Goal: Information Seeking & Learning: Learn about a topic

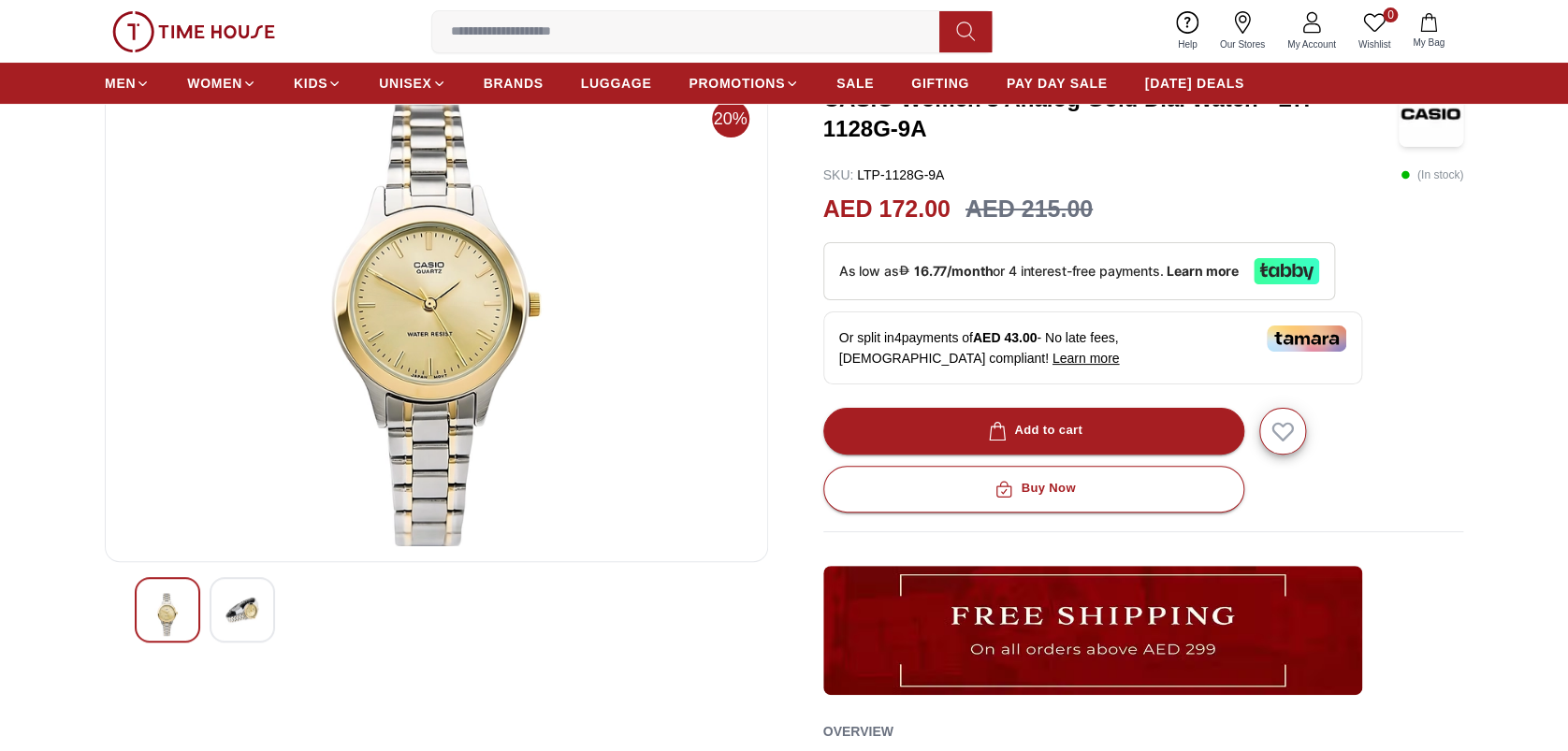
scroll to position [125, 0]
drag, startPoint x: 375, startPoint y: 245, endPoint x: 297, endPoint y: 240, distance: 78.2
click at [297, 240] on img at bounding box center [436, 322] width 631 height 449
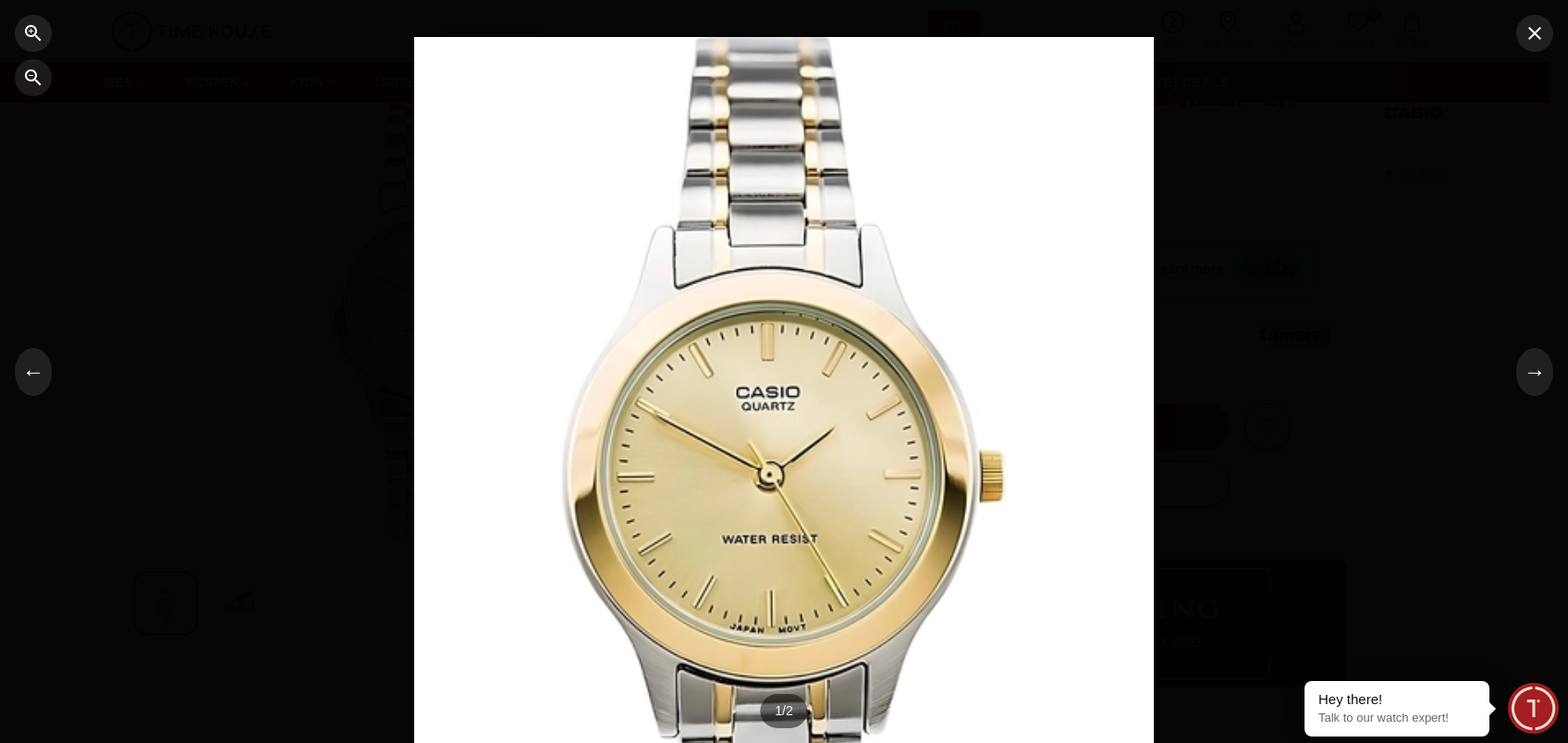
drag, startPoint x: 753, startPoint y: 344, endPoint x: 678, endPoint y: 311, distance: 81.9
click at [678, 311] on div at bounding box center [784, 371] width 740 height 669
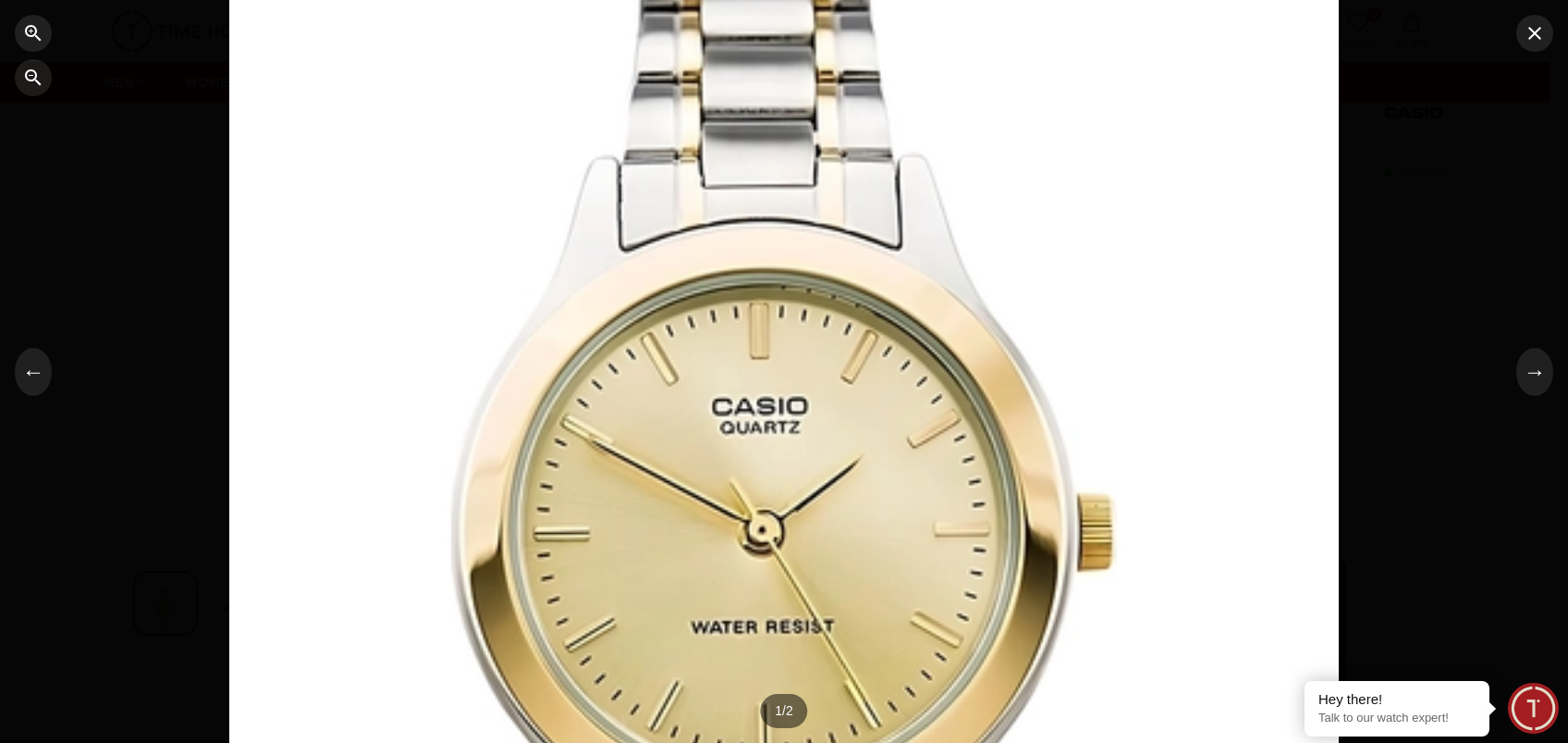
drag, startPoint x: 737, startPoint y: 452, endPoint x: 838, endPoint y: 493, distance: 109.0
click at [824, 511] on div at bounding box center [784, 374] width 1110 height 1003
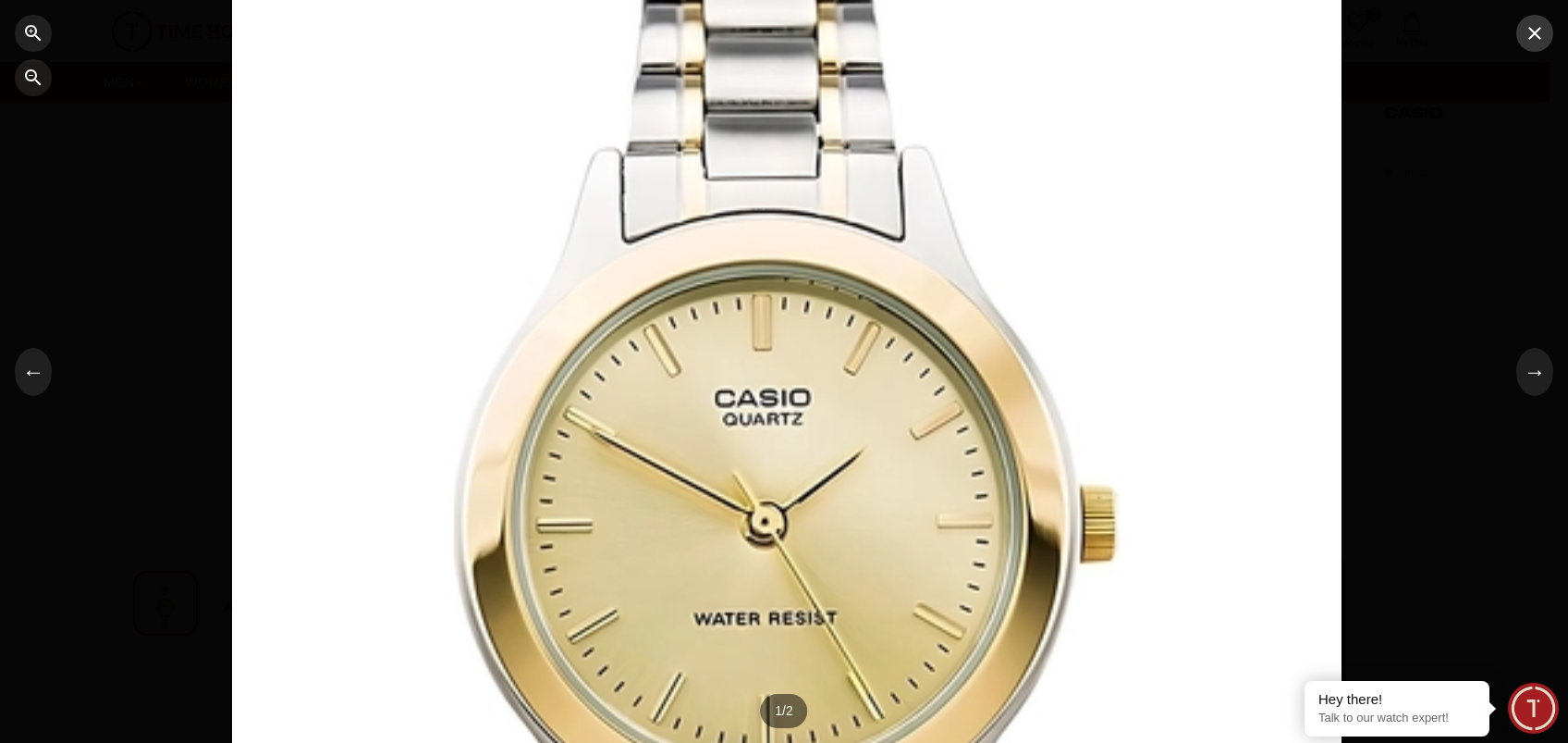
click at [1536, 39] on icon "button" at bounding box center [1535, 34] width 23 height 23
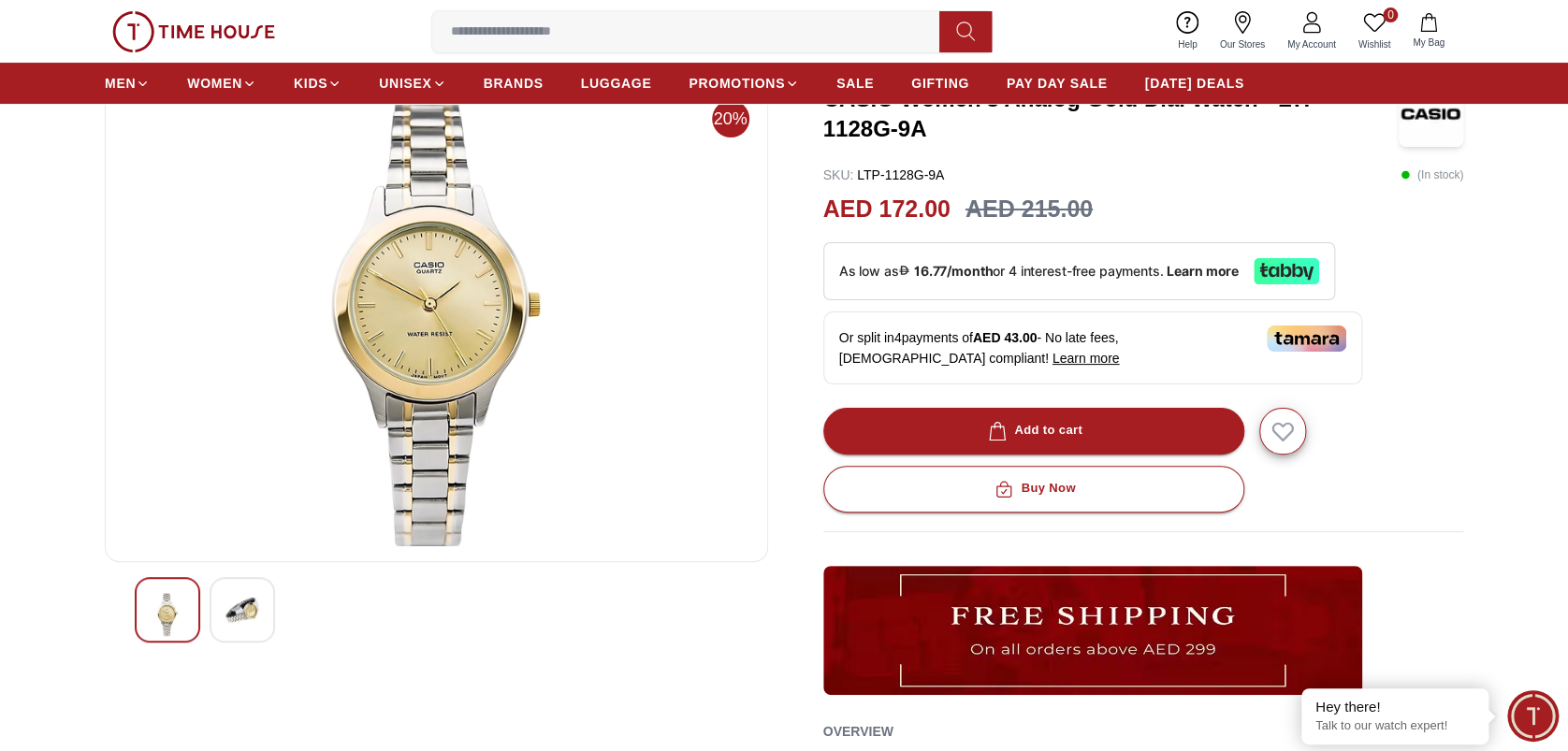
click at [242, 601] on img at bounding box center [242, 609] width 33 height 33
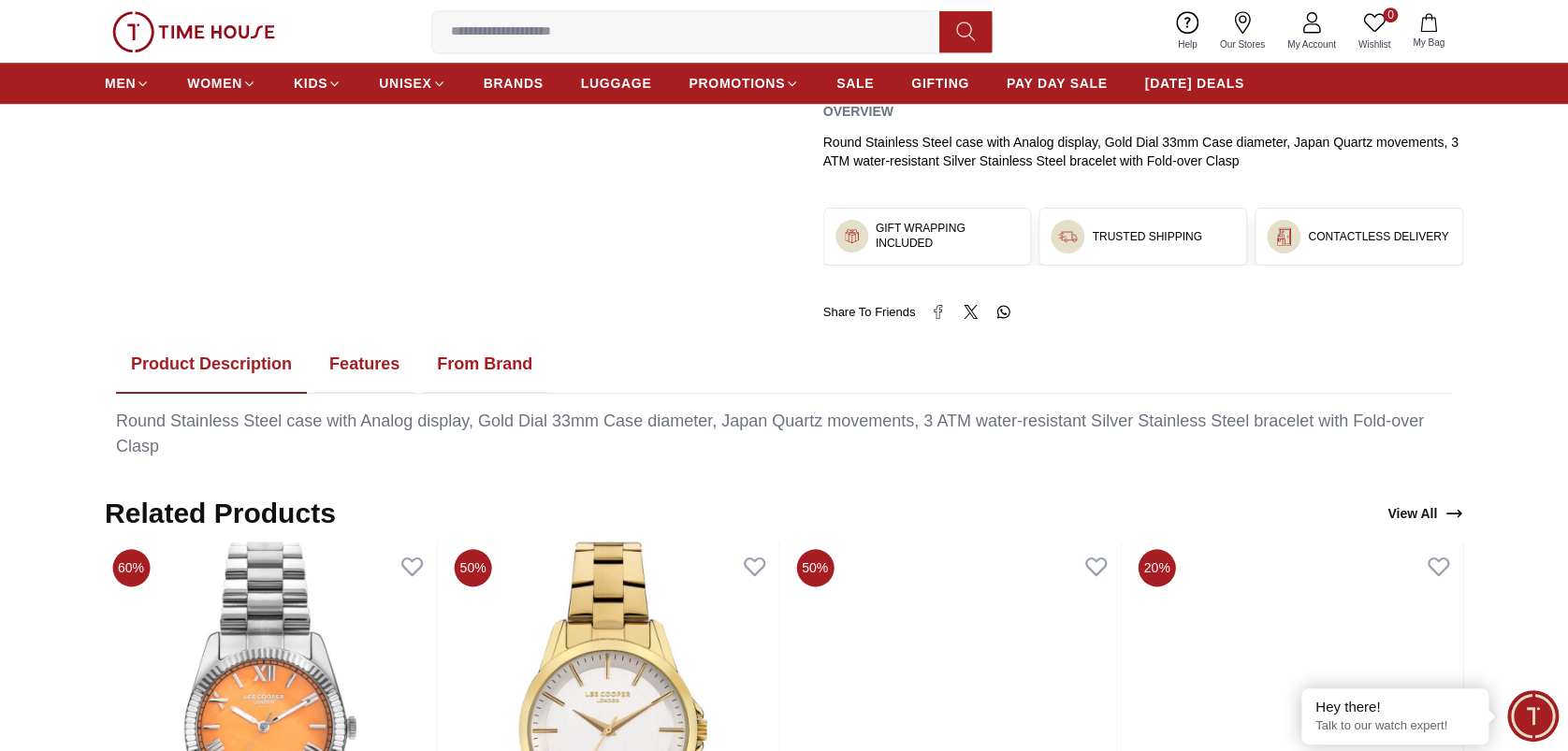
scroll to position [748, 0]
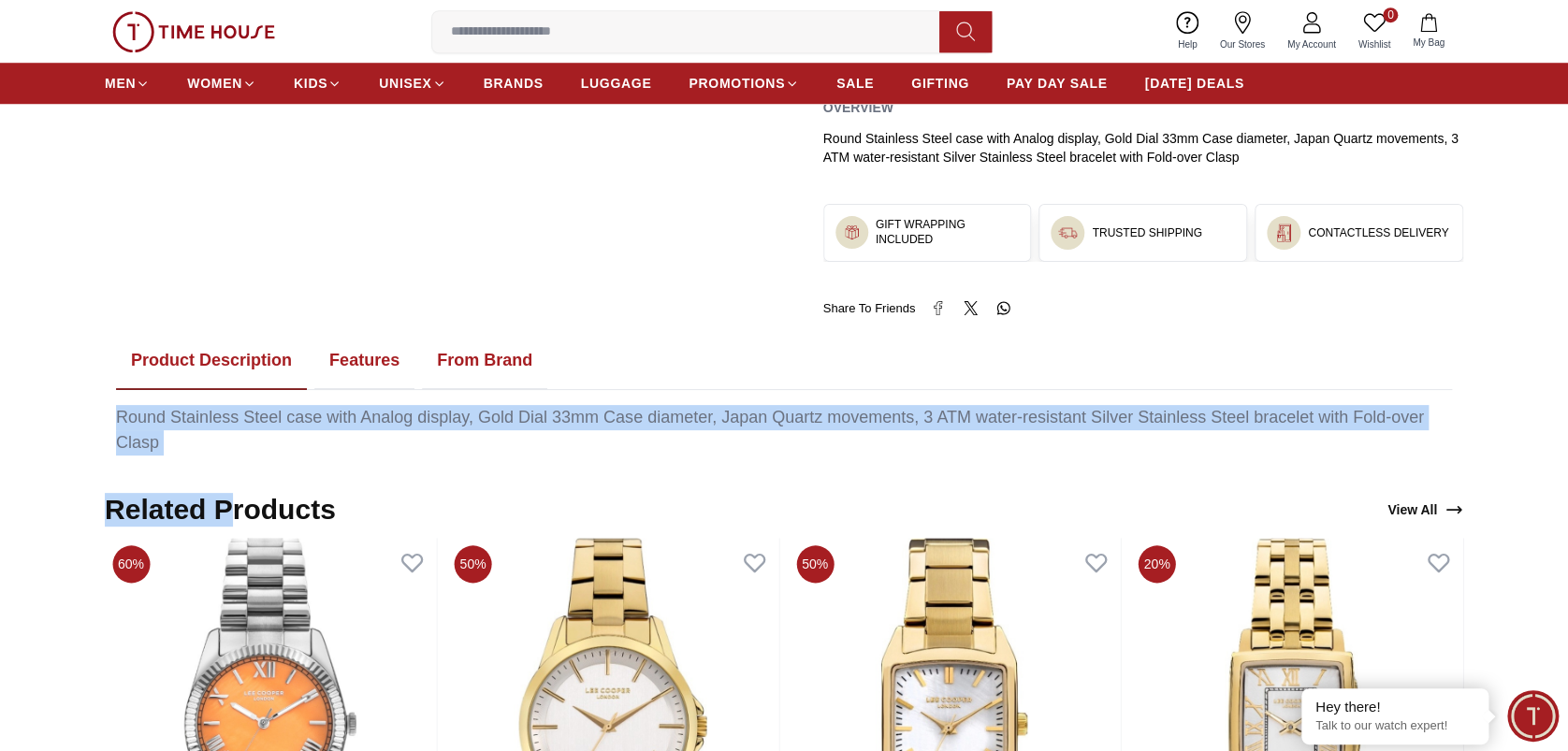
drag, startPoint x: 108, startPoint y: 411, endPoint x: 231, endPoint y: 457, distance: 131.3
copy body "Round Stainless Steel case with Analog display, Gold Dial 33mm Case diameter, J…"
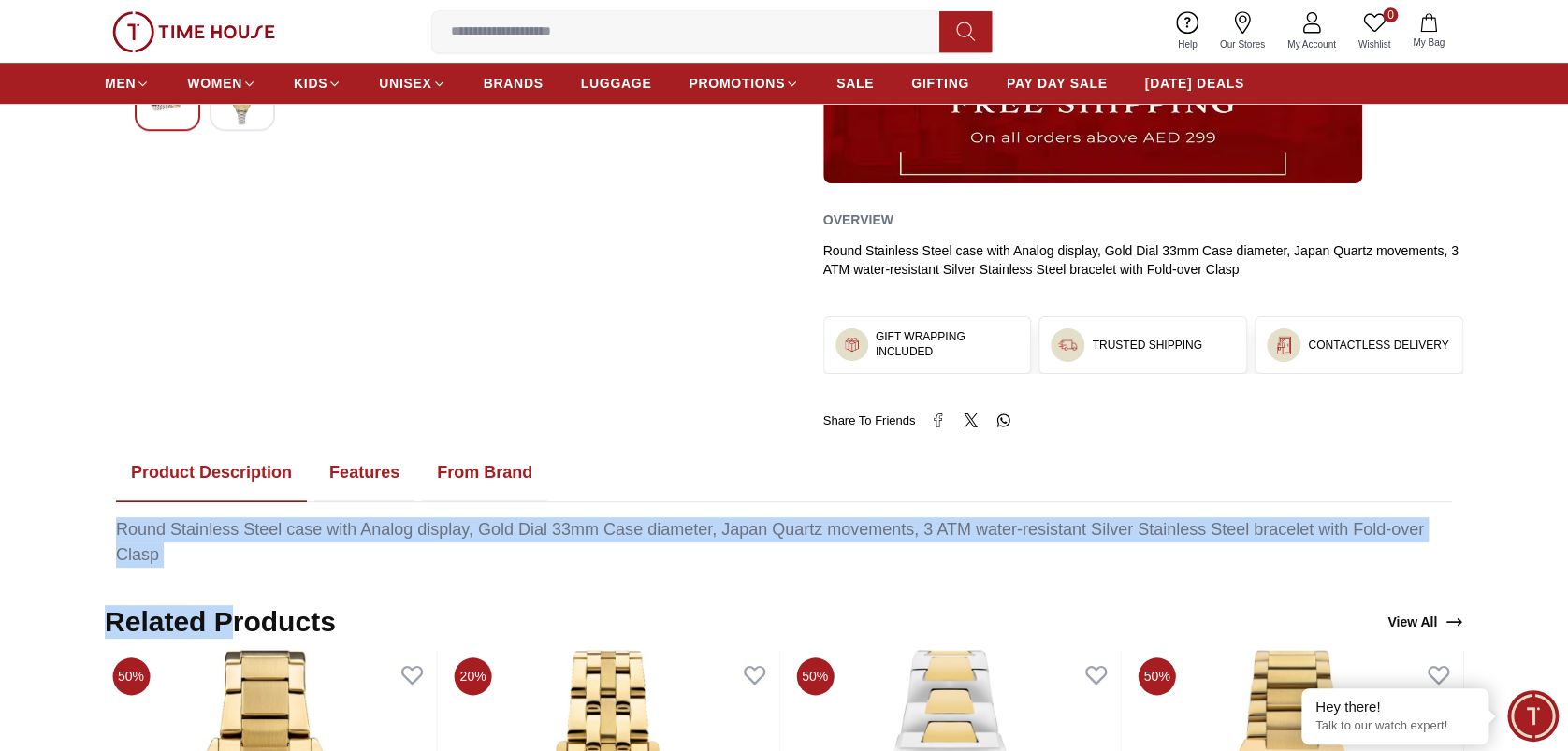
scroll to position [873, 0]
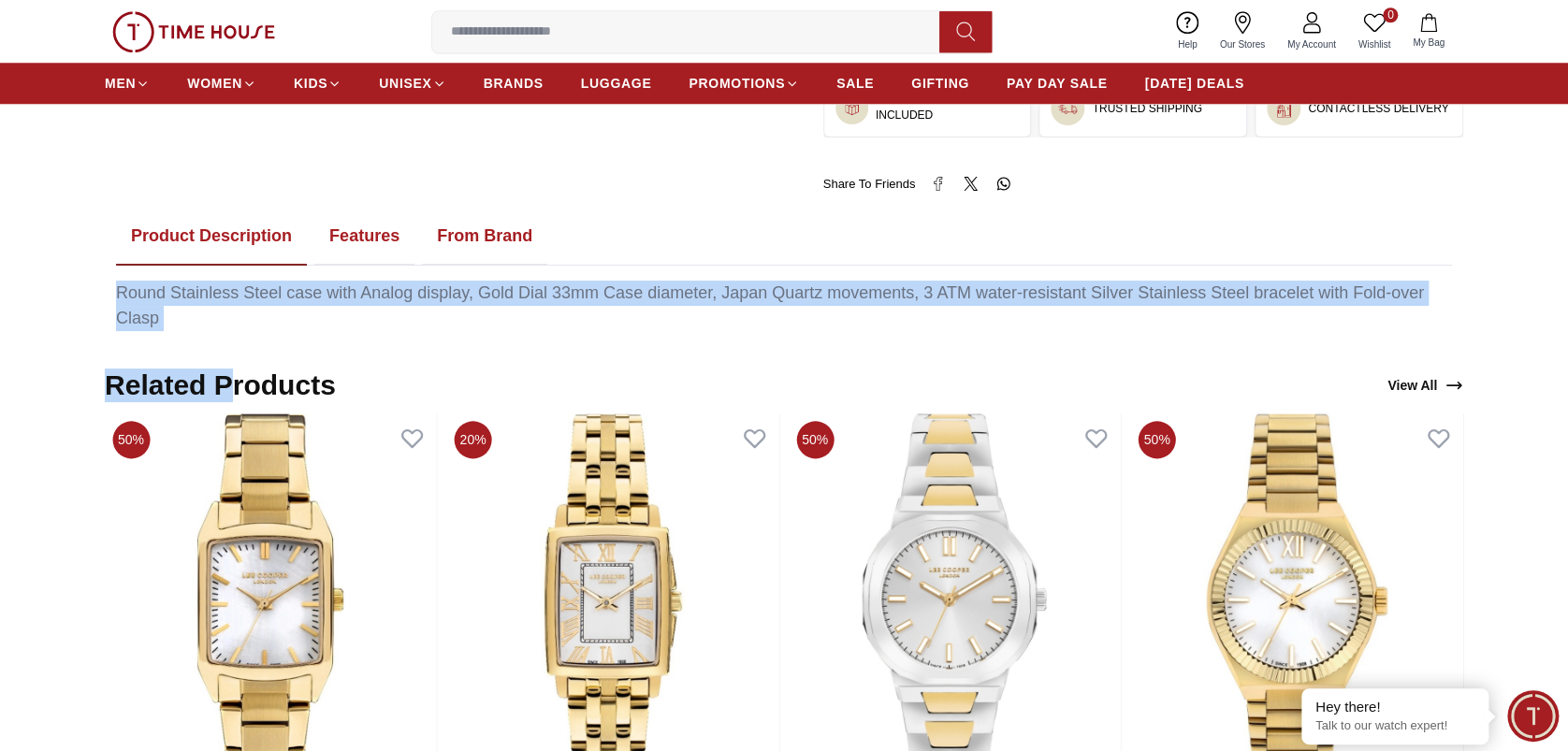
click at [376, 229] on button "Features" at bounding box center [364, 236] width 100 height 58
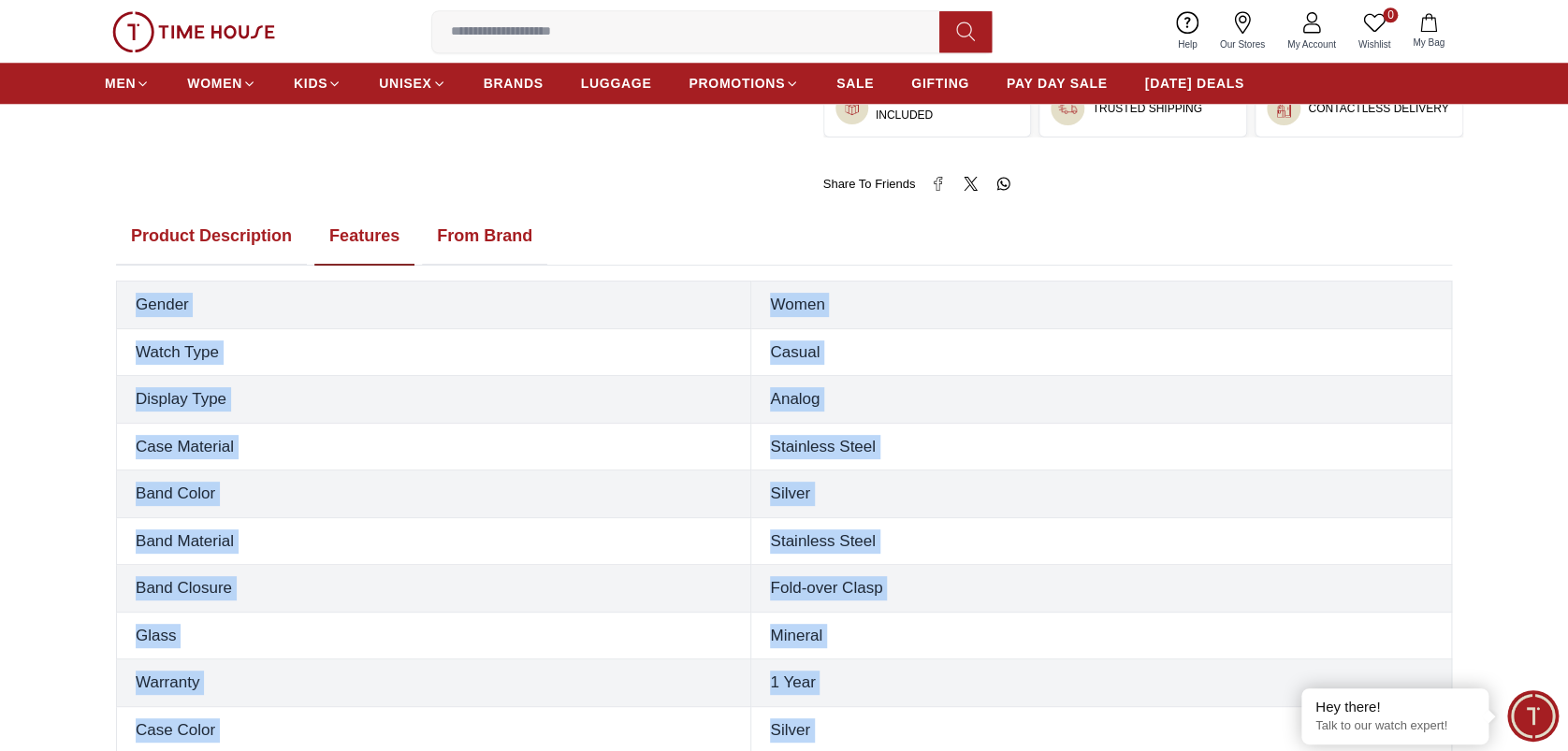
click at [568, 494] on th "Band Color" at bounding box center [434, 494] width 634 height 48
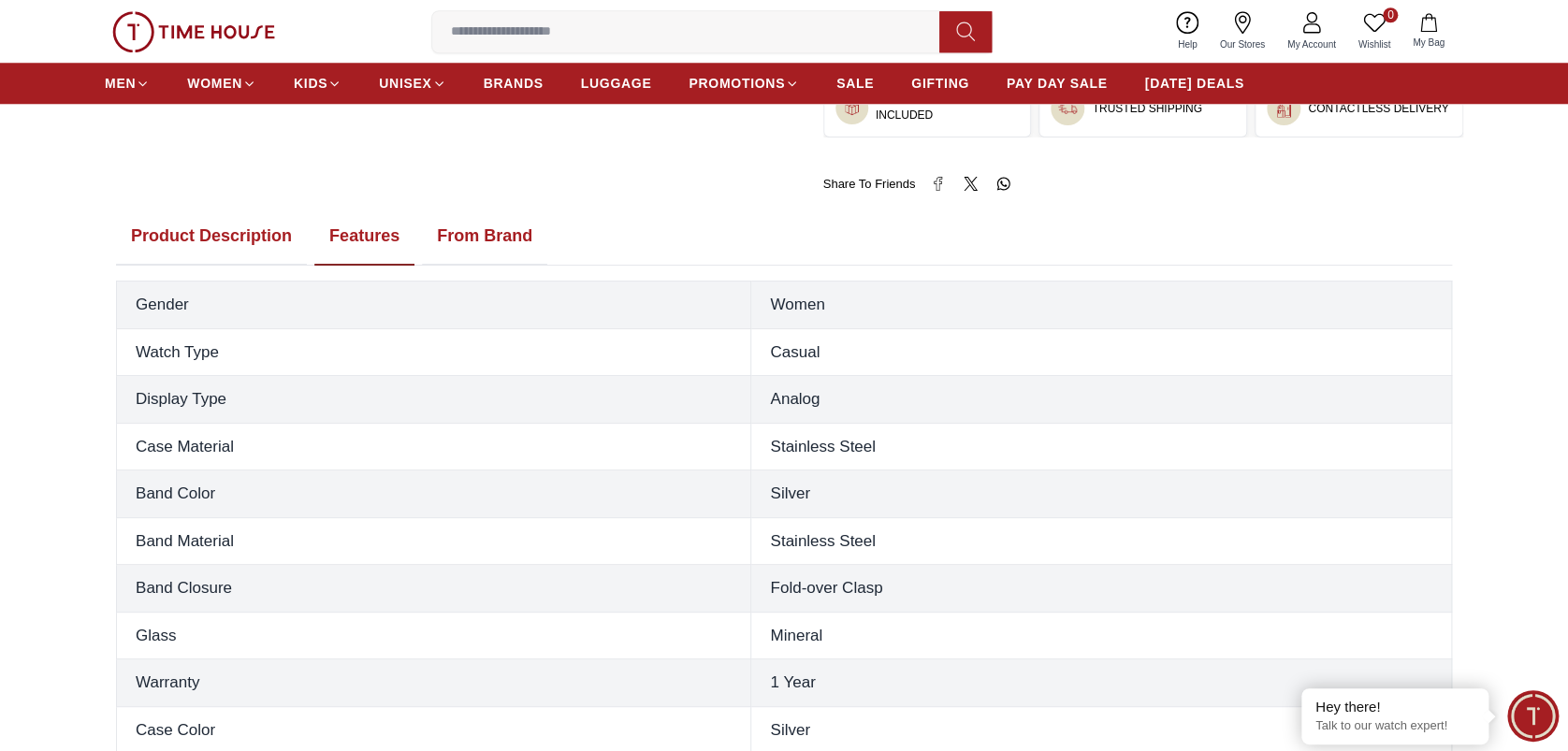
drag, startPoint x: 182, startPoint y: 234, endPoint x: 419, endPoint y: 266, distance: 239.2
click at [184, 236] on button "Product Description" at bounding box center [211, 236] width 190 height 58
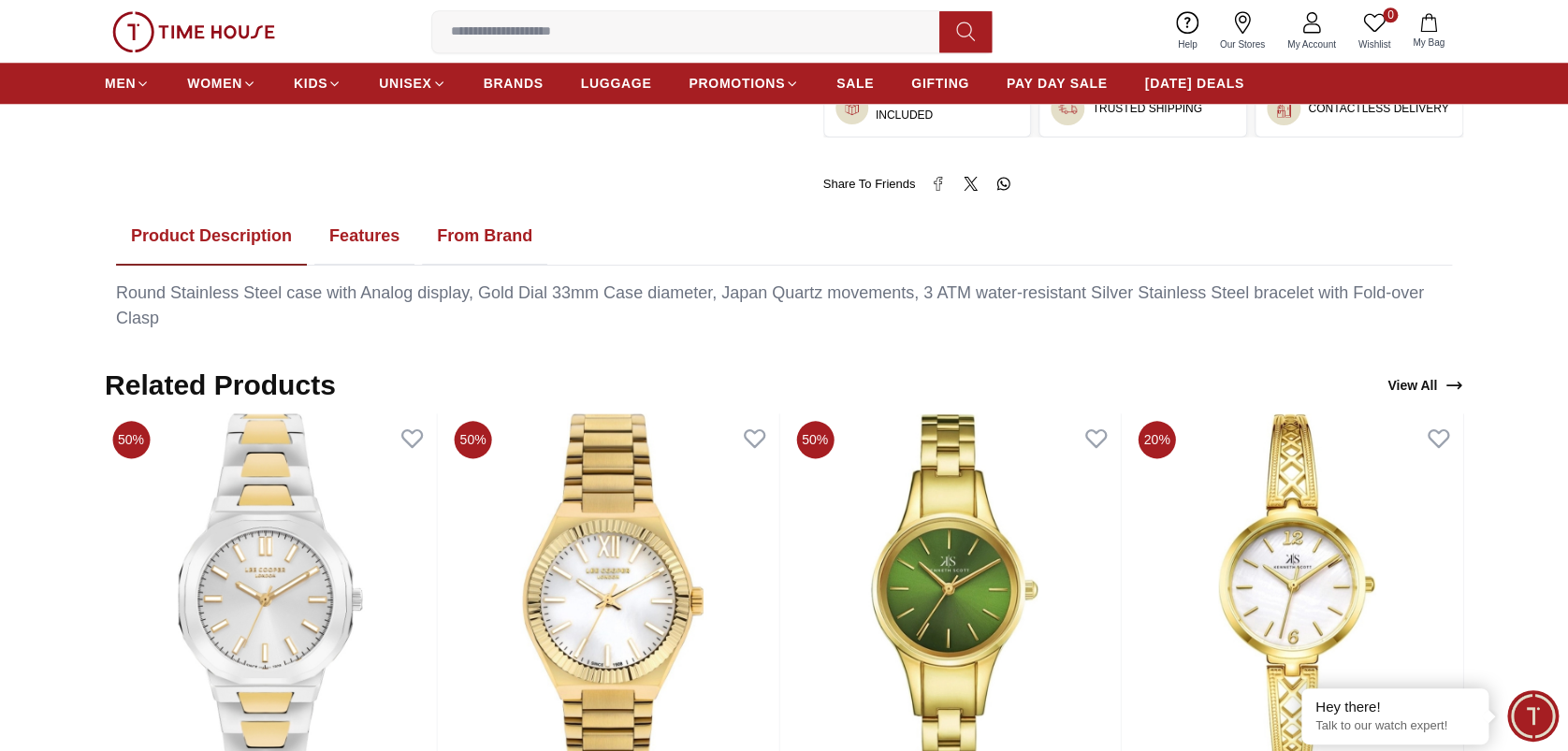
click at [381, 238] on button "Features" at bounding box center [364, 236] width 100 height 58
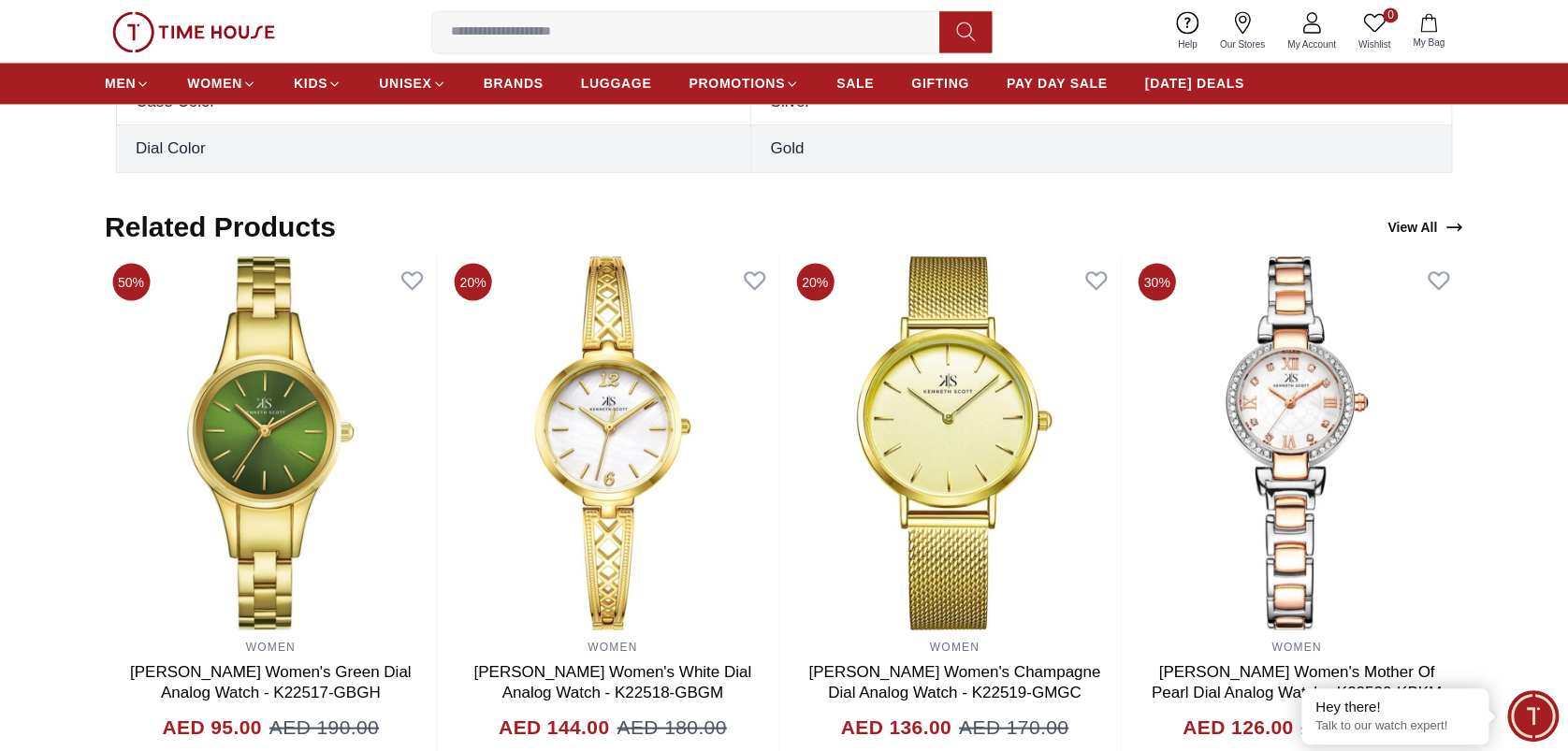
scroll to position [1621, 0]
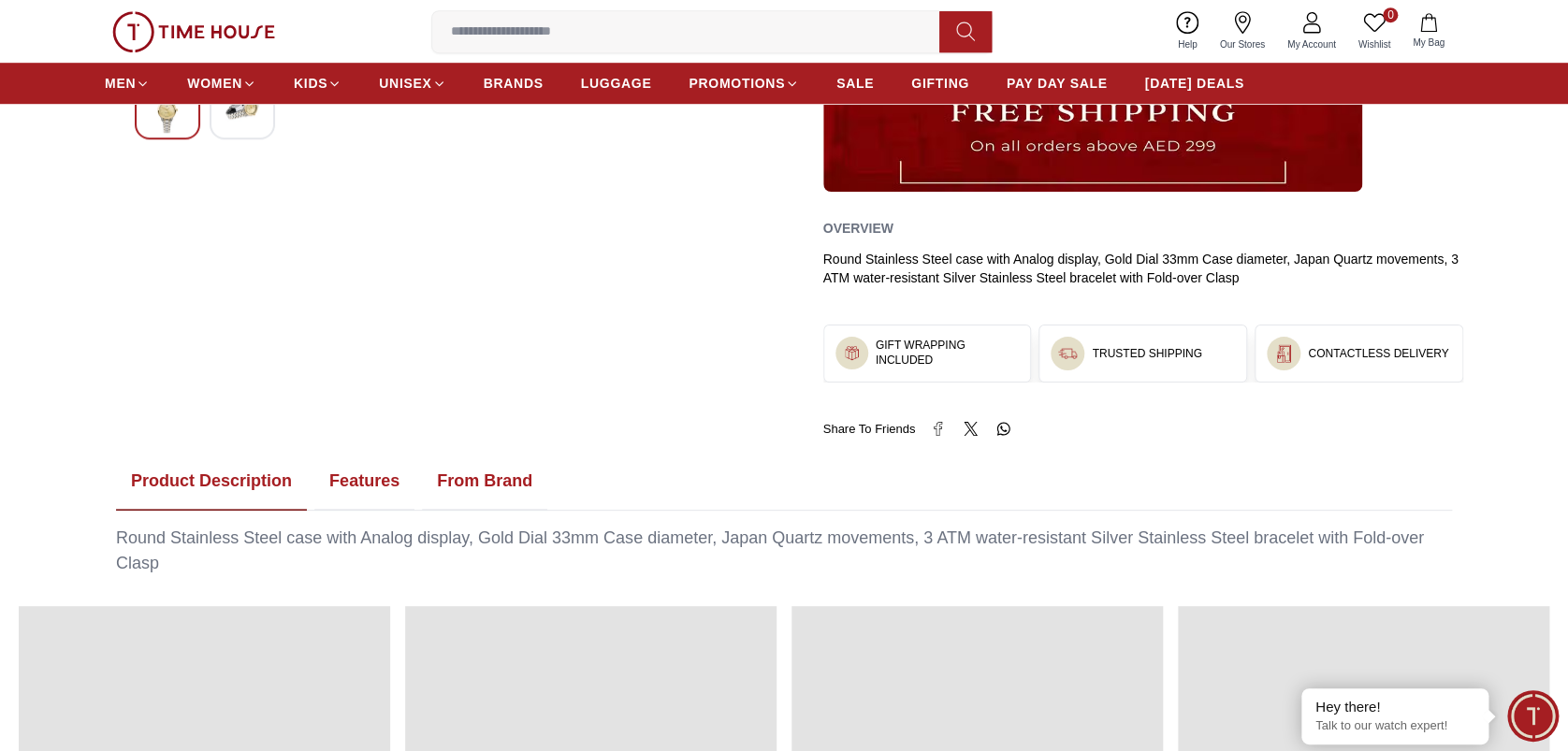
scroll to position [748, 0]
